Goal: Task Accomplishment & Management: Manage account settings

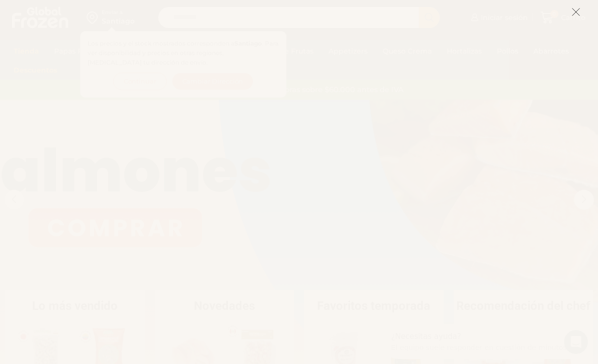
click at [576, 14] on icon at bounding box center [576, 12] width 9 height 9
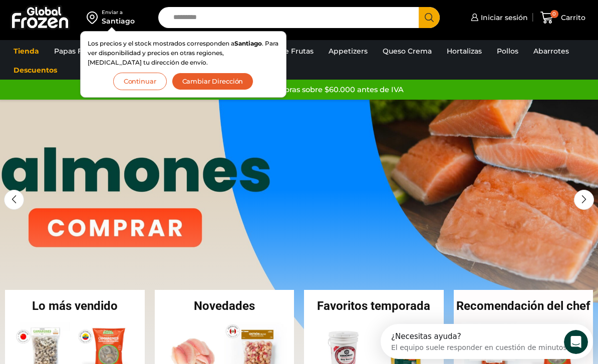
click at [511, 20] on span "Iniciar sesión" at bounding box center [503, 18] width 50 height 10
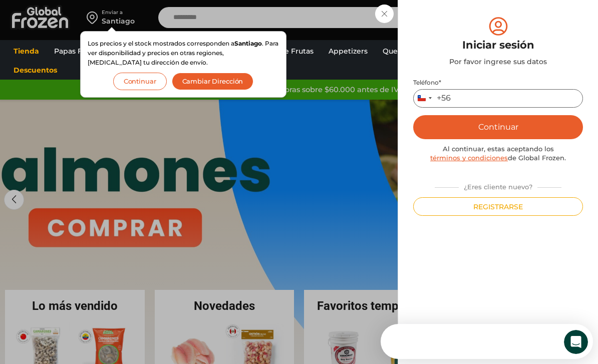
click at [508, 105] on input "Teléfono *" at bounding box center [498, 98] width 170 height 19
type input "*********"
click at [519, 127] on button "Continuar" at bounding box center [498, 127] width 170 height 24
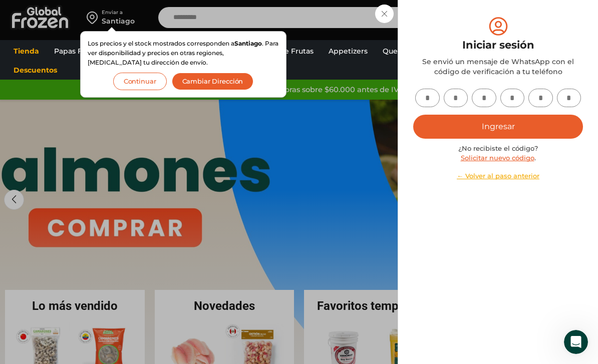
click at [427, 96] on input "text" at bounding box center [427, 98] width 25 height 19
type input "*"
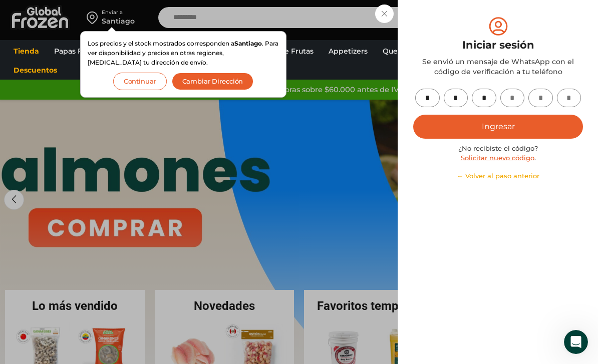
type input "*"
click at [516, 128] on button "Ingresar" at bounding box center [498, 127] width 170 height 24
